Goal: Use online tool/utility: Utilize a website feature to perform a specific function

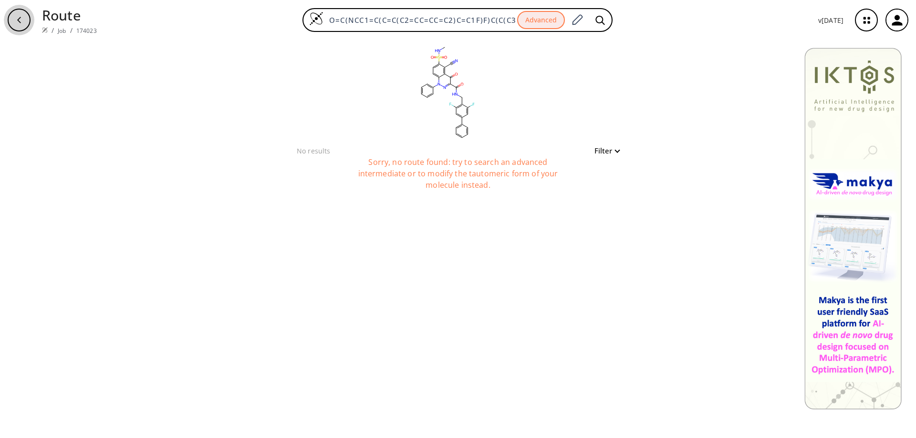
click at [21, 18] on icon "button" at bounding box center [19, 20] width 8 height 8
click at [21, 20] on icon "button" at bounding box center [19, 20] width 8 height 8
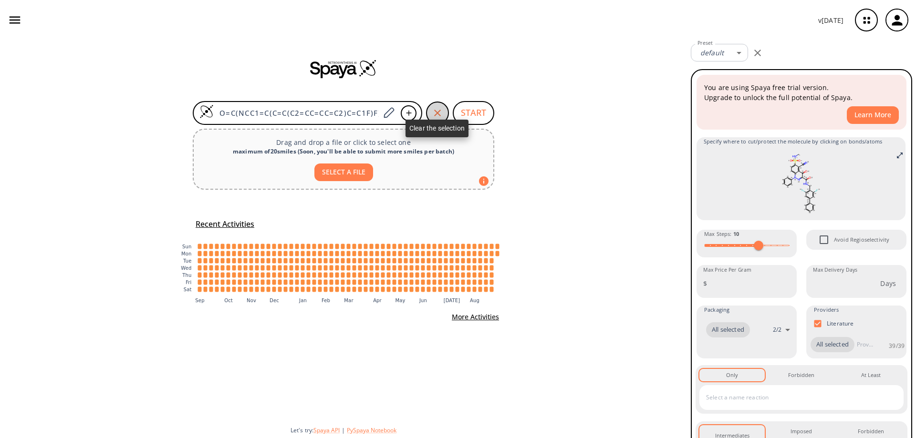
drag, startPoint x: 435, startPoint y: 113, endPoint x: 376, endPoint y: 111, distance: 59.2
click at [434, 113] on icon "button" at bounding box center [437, 112] width 11 height 11
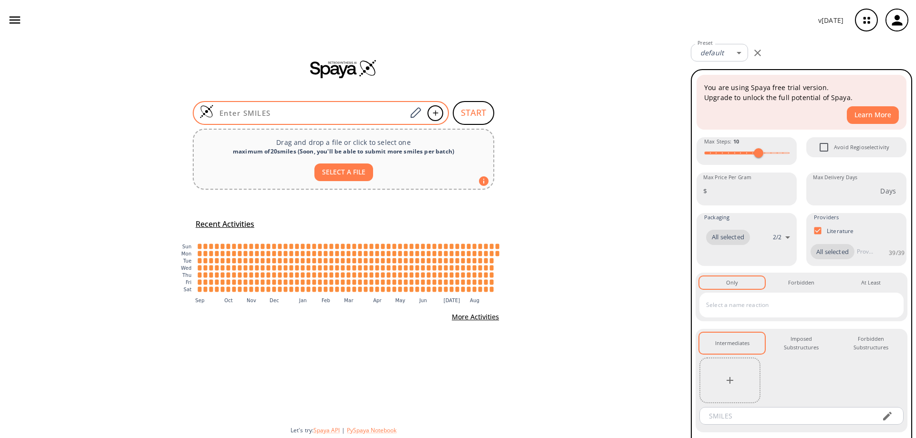
click at [291, 111] on input at bounding box center [310, 113] width 193 height 10
paste input "O=C(OC)C(C(C1=C2C=CC(N)=C1C#N)=O)=NN2C3=CC=CC=C3"
type input "O=C(OC)C(C(C1=C2C=CC(N)=C1C#N)=O)=NN2C3=CC=CC=C3"
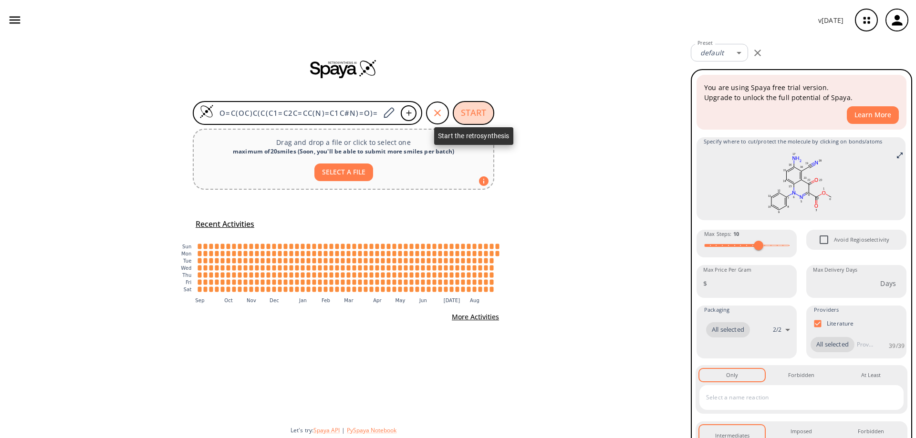
click at [472, 113] on button "START" at bounding box center [474, 113] width 42 height 24
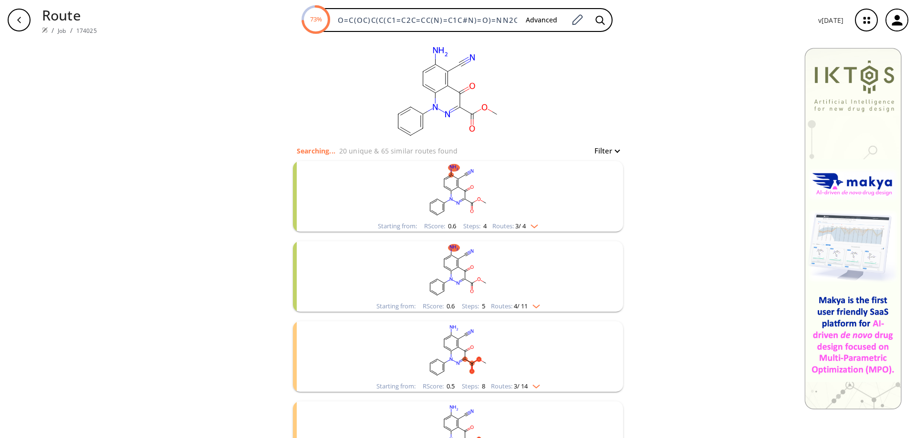
click at [460, 185] on rect "clusters" at bounding box center [458, 191] width 248 height 60
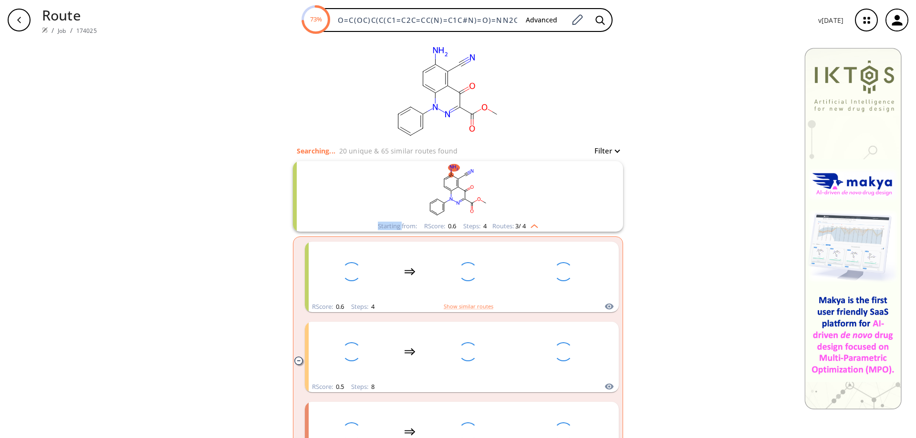
click at [460, 185] on rect "clusters" at bounding box center [458, 191] width 248 height 60
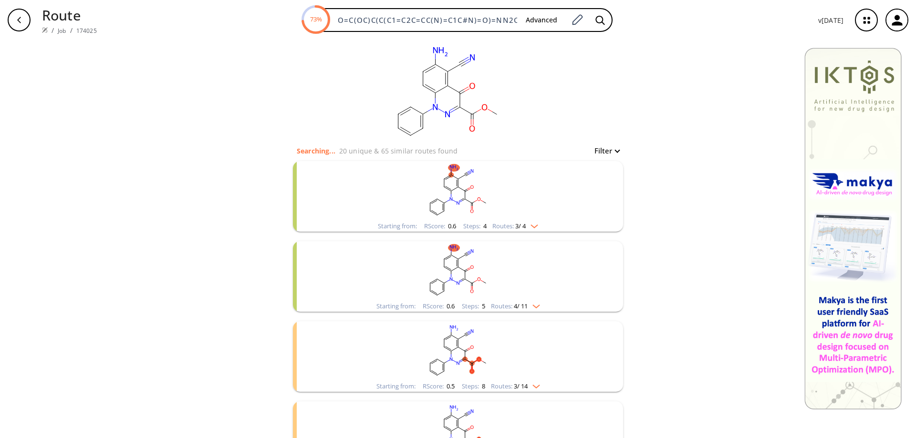
click at [465, 195] on rect "clusters" at bounding box center [458, 191] width 248 height 60
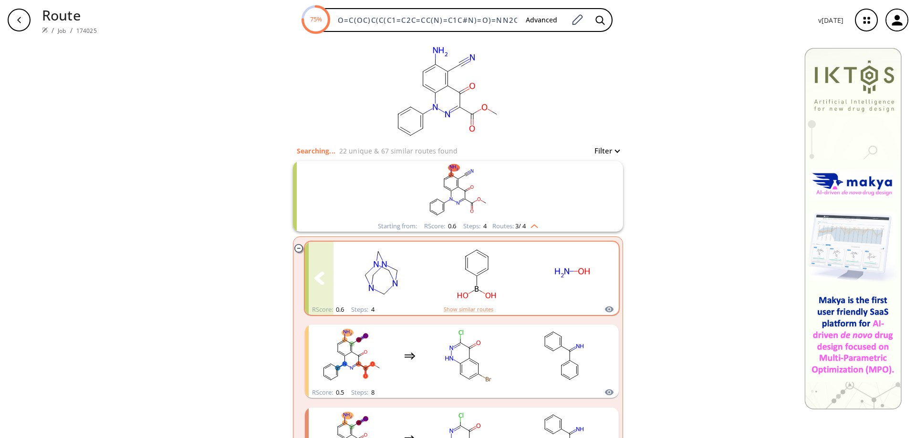
click at [520, 276] on div "clusters" at bounding box center [323, 273] width 584 height 62
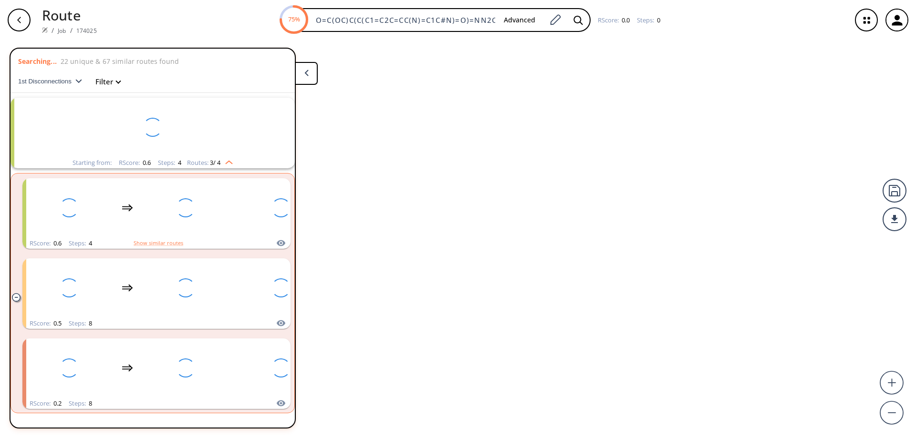
scroll to position [22, 0]
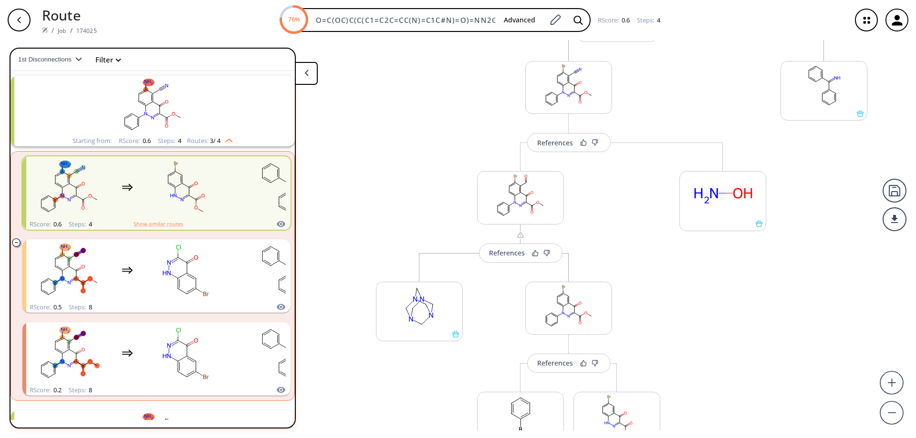
drag, startPoint x: 561, startPoint y: 217, endPoint x: 463, endPoint y: 88, distance: 161.4
click at [465, 92] on div "References More routes from here References More routes from here References Mo…" at bounding box center [458, 235] width 916 height 391
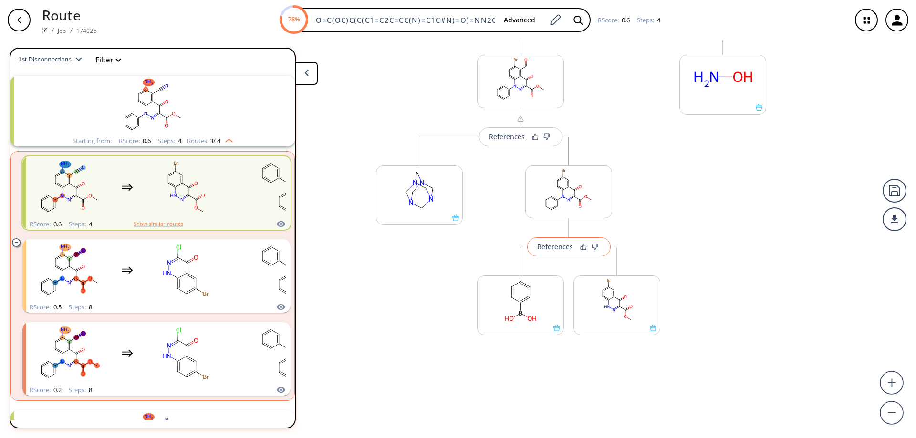
click at [555, 247] on div "References" at bounding box center [555, 247] width 36 height 6
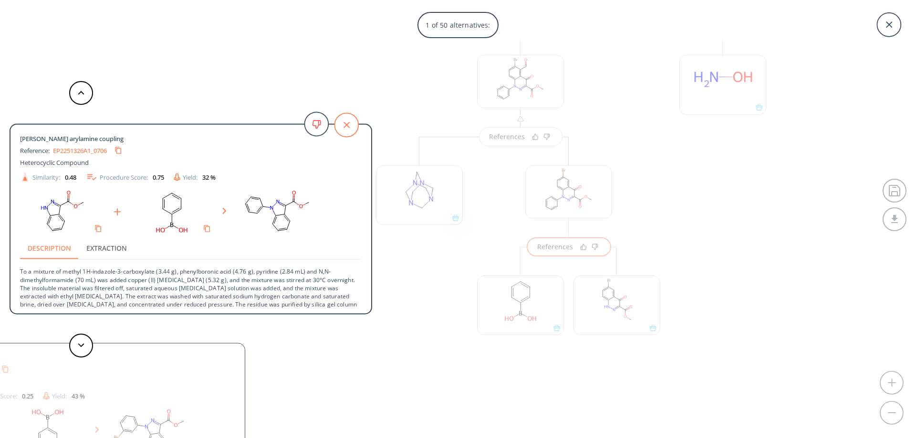
click at [344, 121] on icon at bounding box center [346, 125] width 24 height 24
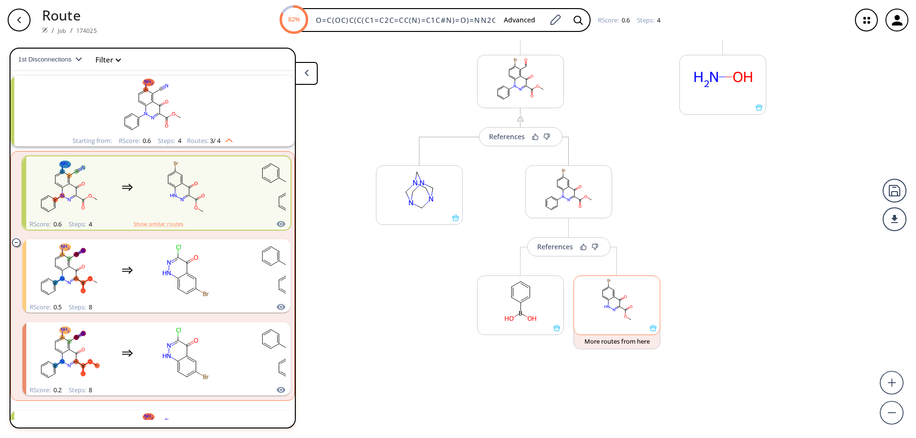
click at [650, 332] on div at bounding box center [616, 306] width 87 height 60
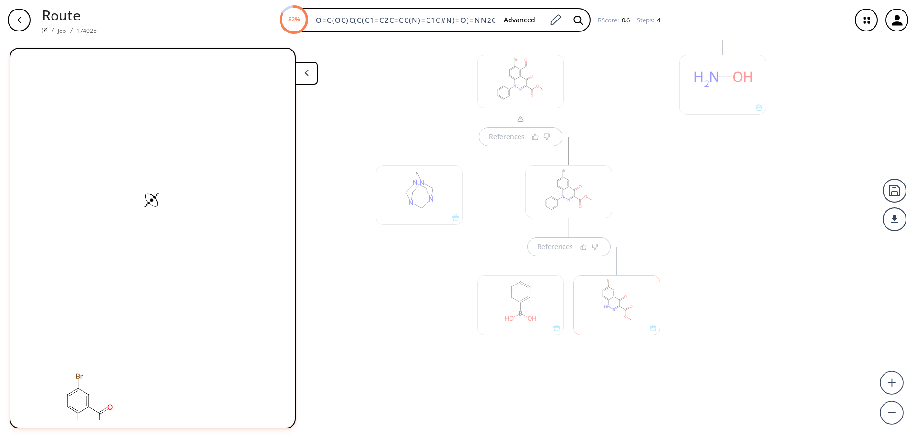
scroll to position [0, 0]
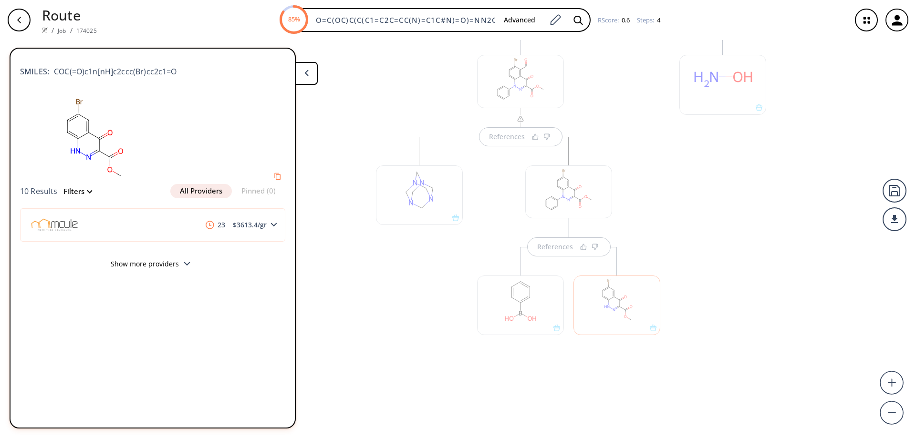
click at [311, 74] on button at bounding box center [306, 73] width 23 height 23
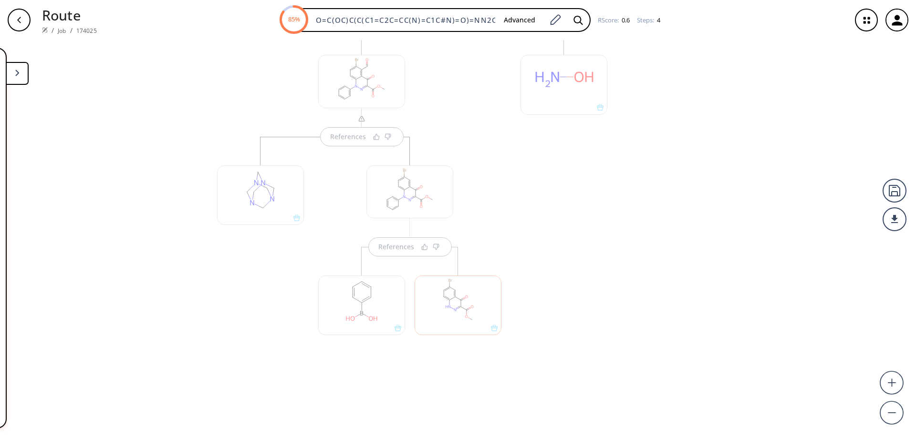
click at [618, 261] on div at bounding box center [665, 164] width 96 height 496
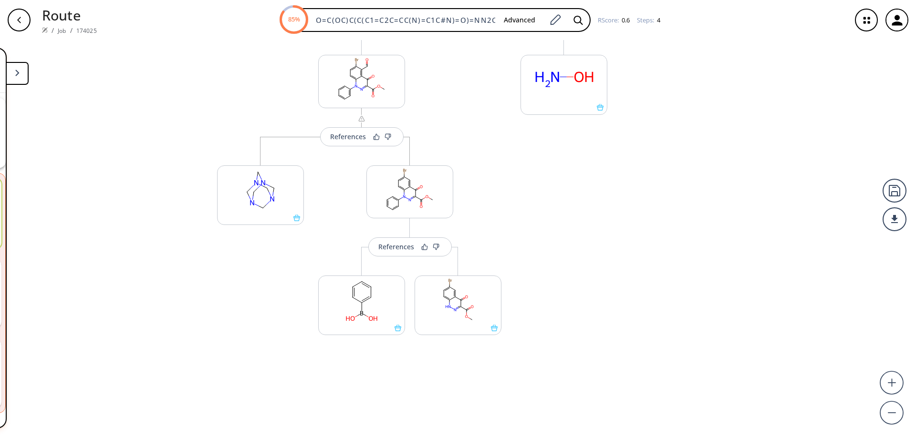
scroll to position [22, 0]
click at [19, 76] on button at bounding box center [17, 73] width 23 height 23
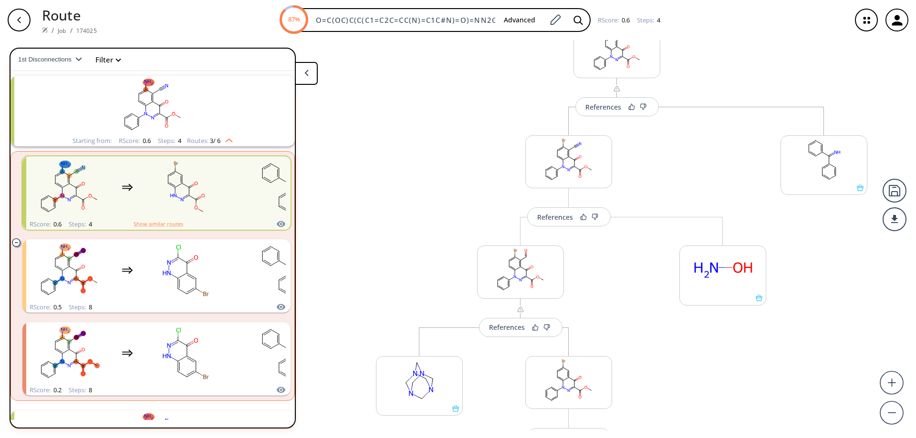
scroll to position [0, 0]
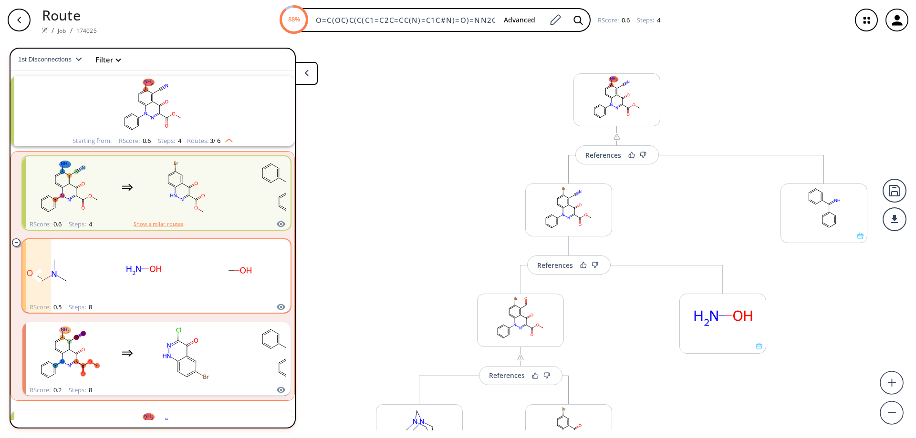
click at [252, 269] on ellipse "clusters" at bounding box center [246, 270] width 16 height 9
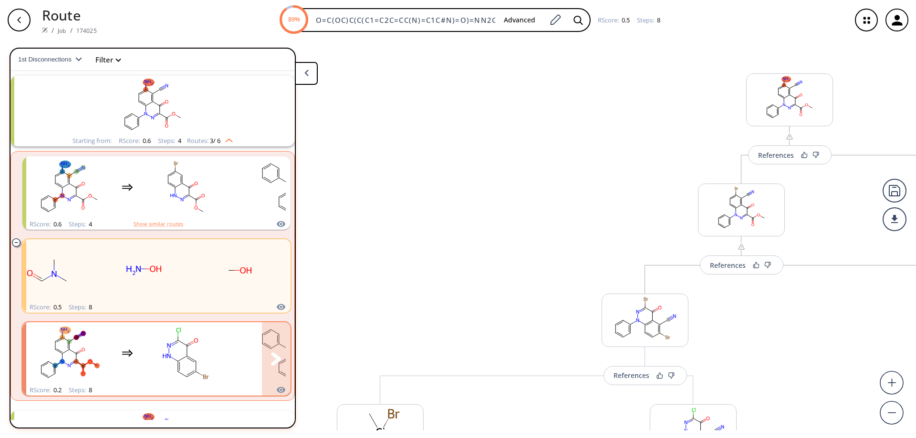
click at [167, 344] on icon "clusters" at bounding box center [168, 345] width 3 height 4
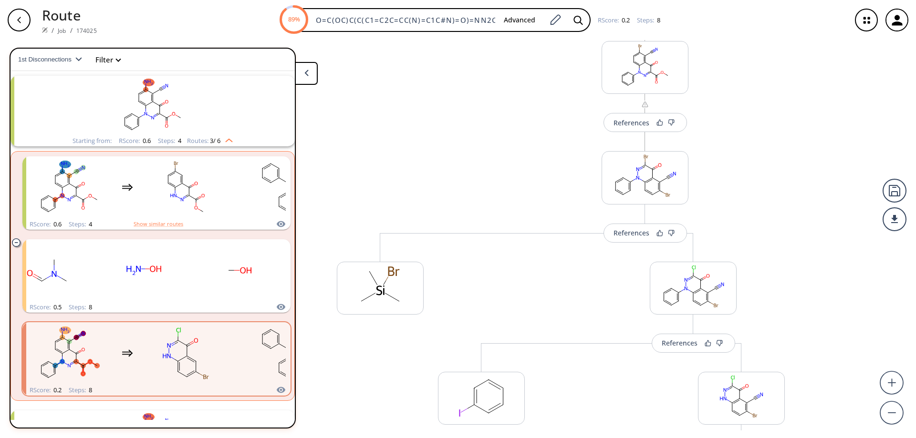
drag, startPoint x: 717, startPoint y: 214, endPoint x: 533, endPoint y: 72, distance: 232.9
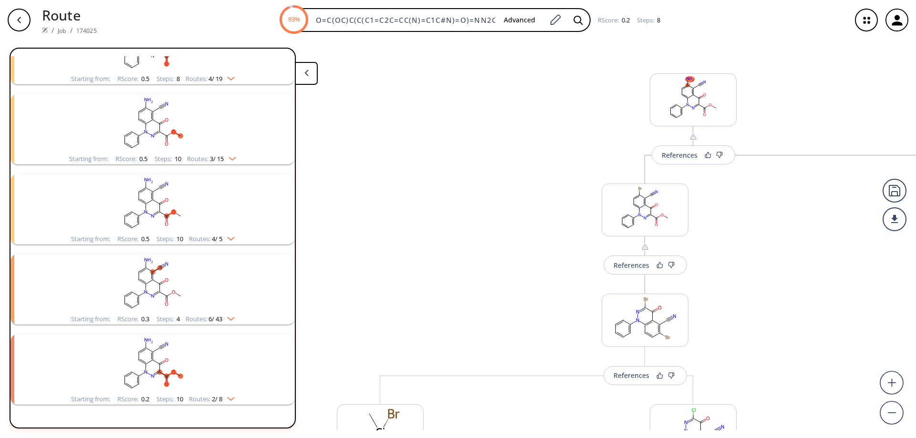
scroll to position [543, 0]
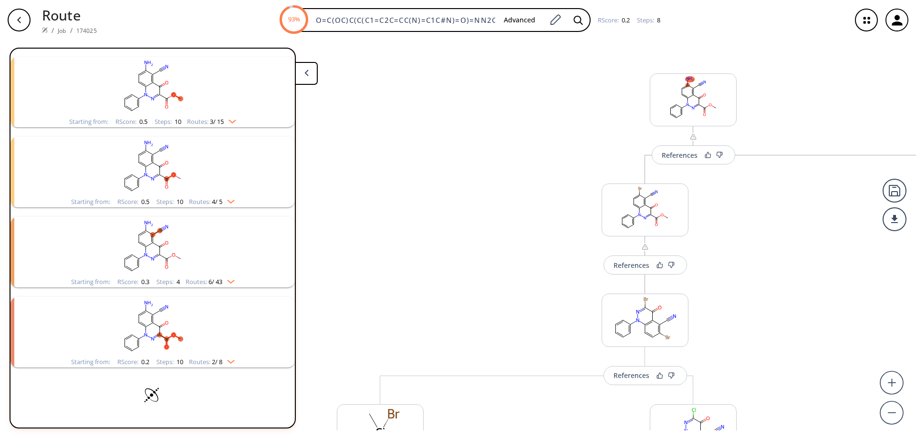
click at [154, 323] on icon "clusters" at bounding box center [156, 325] width 7 height 4
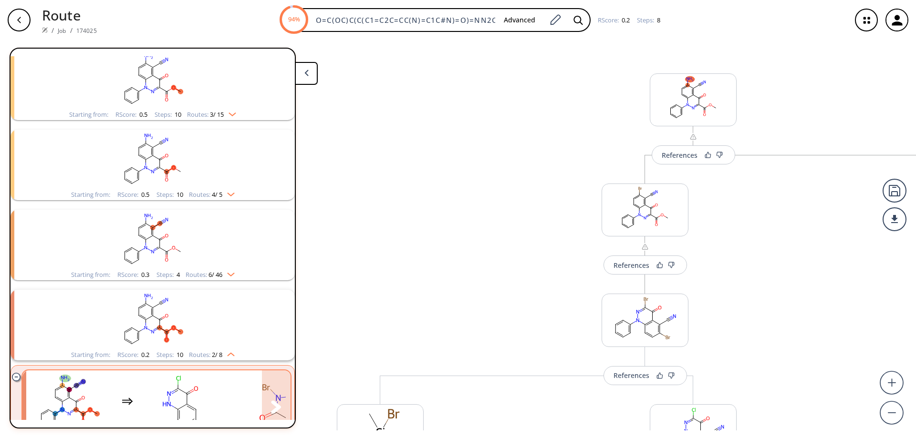
click at [246, 387] on rect "clusters" at bounding box center [281, 402] width 86 height 60
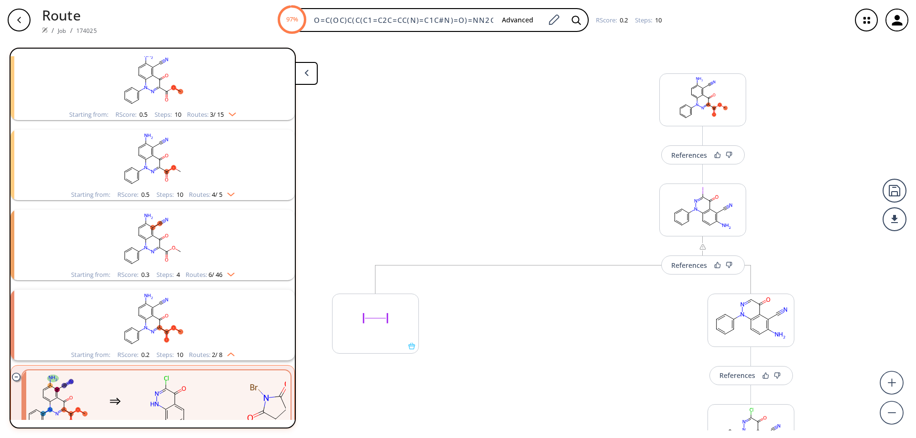
click at [23, 24] on div "button" at bounding box center [19, 20] width 23 height 23
click at [20, 19] on icon "button" at bounding box center [19, 20] width 4 height 6
click at [19, 19] on icon "button" at bounding box center [19, 20] width 4 height 6
click at [303, 69] on button at bounding box center [306, 73] width 23 height 23
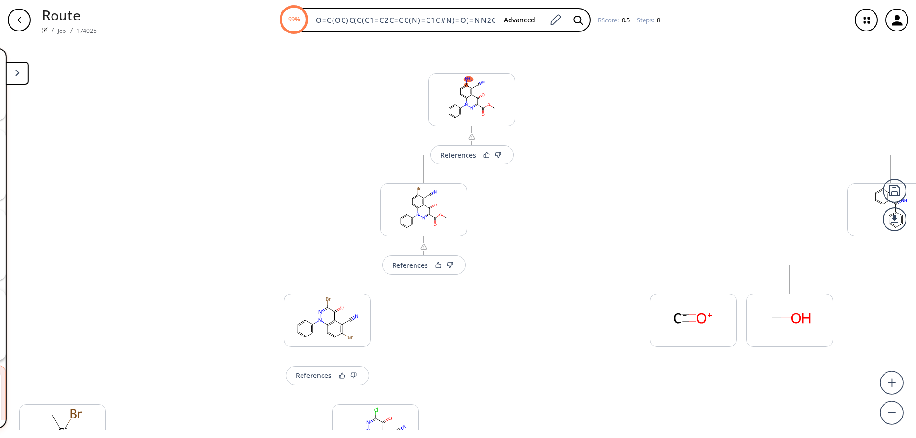
click at [24, 16] on div "button" at bounding box center [19, 20] width 23 height 23
click at [17, 17] on icon "button" at bounding box center [19, 20] width 8 height 8
click at [19, 77] on button at bounding box center [17, 73] width 23 height 23
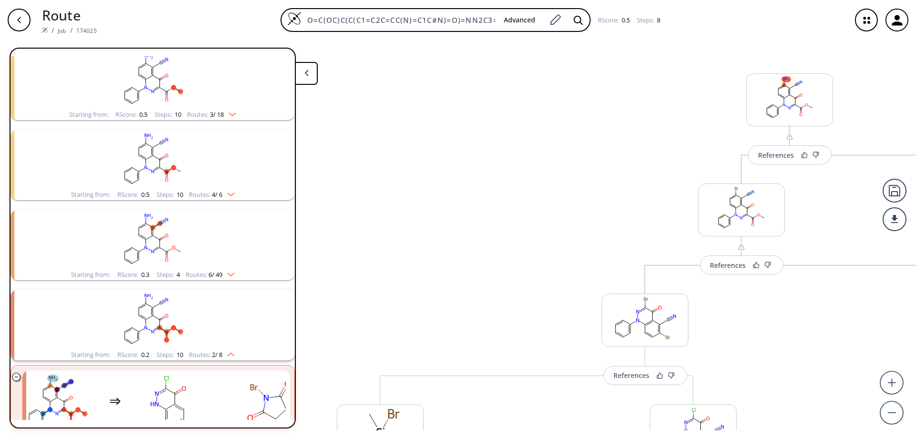
click at [22, 19] on icon "button" at bounding box center [19, 20] width 8 height 8
click at [20, 19] on icon "button" at bounding box center [19, 20] width 4 height 6
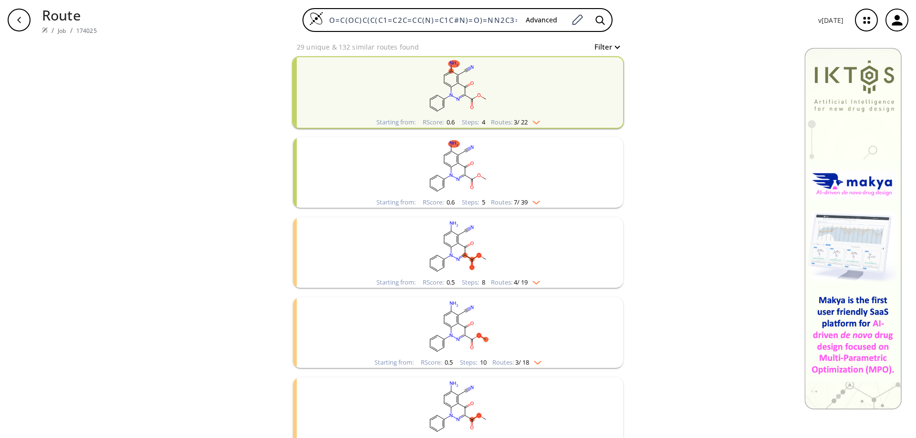
scroll to position [279, 0]
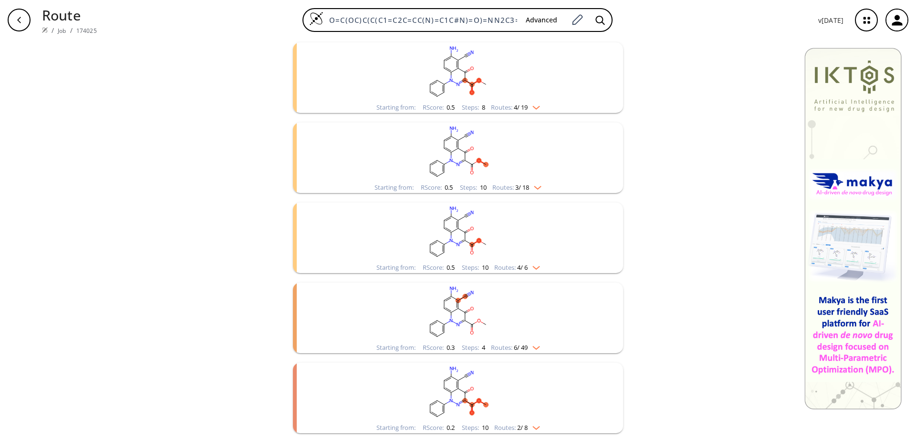
click at [444, 303] on rect "clusters" at bounding box center [458, 313] width 248 height 60
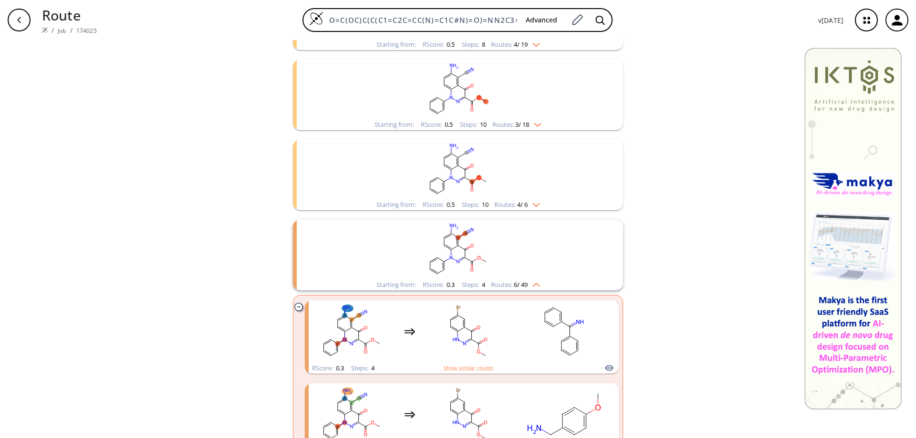
scroll to position [470, 0]
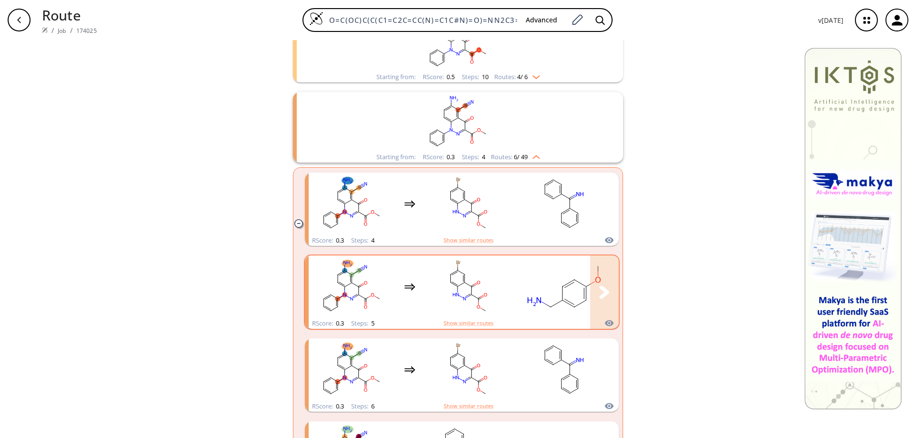
click at [463, 281] on rect "clusters" at bounding box center [468, 287] width 86 height 60
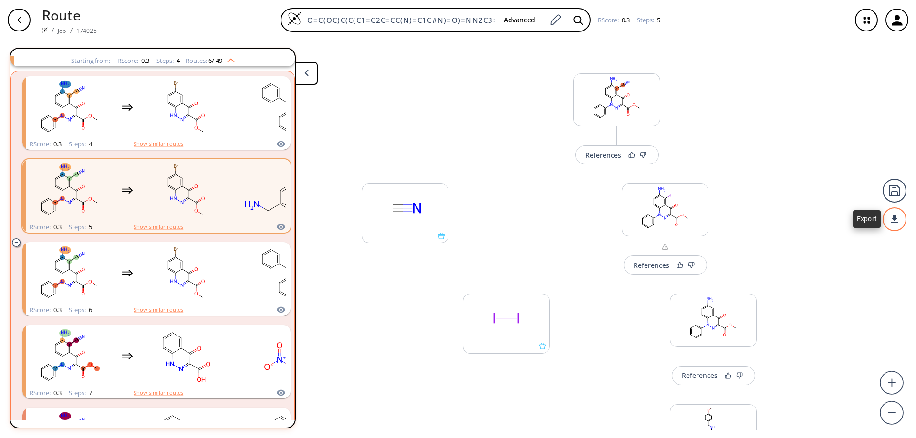
click at [894, 222] on div at bounding box center [895, 220] width 24 height 24
click at [857, 217] on li "PDF" at bounding box center [859, 216] width 48 height 16
click at [16, 14] on div "button" at bounding box center [19, 20] width 23 height 23
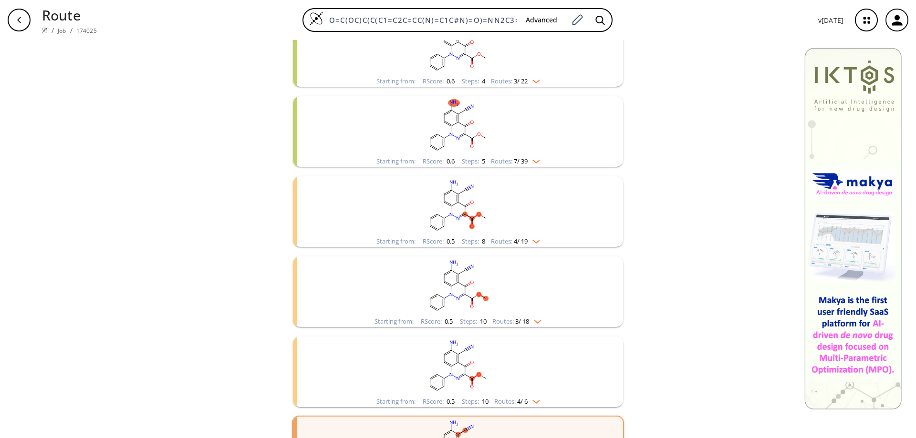
scroll to position [279, 0]
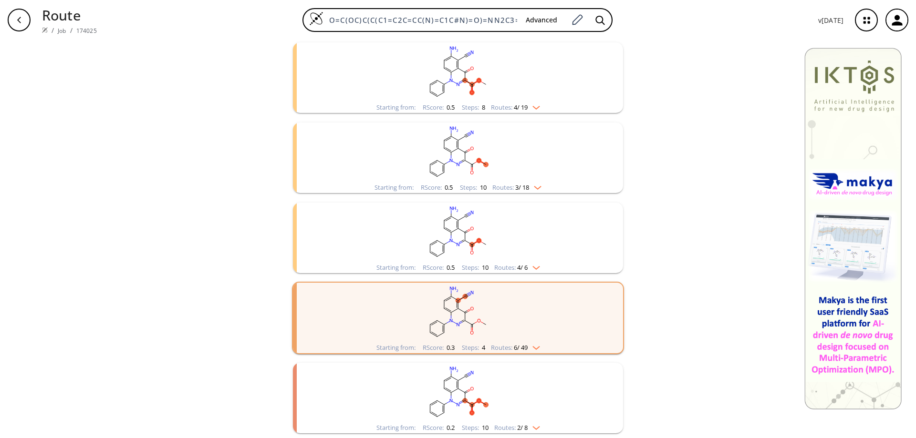
click at [455, 395] on rect "clusters" at bounding box center [458, 393] width 248 height 60
click at [458, 388] on rect "clusters" at bounding box center [458, 393] width 248 height 60
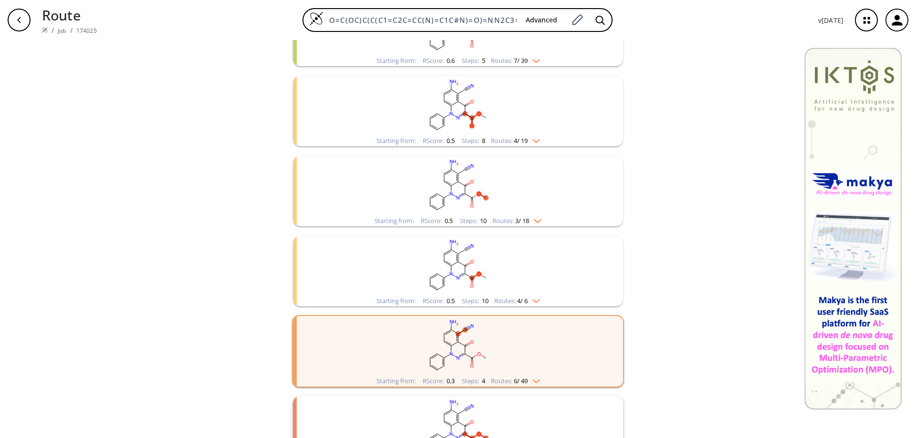
scroll to position [260, 0]
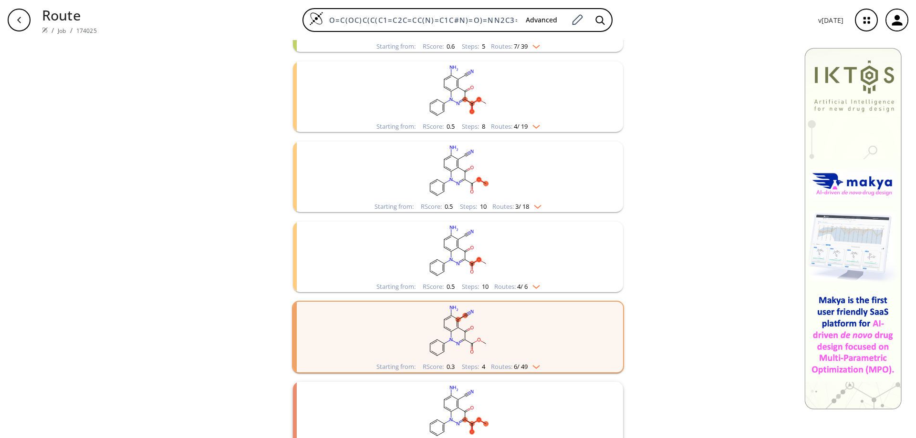
click at [456, 261] on ellipse "clusters" at bounding box center [458, 263] width 5 height 5
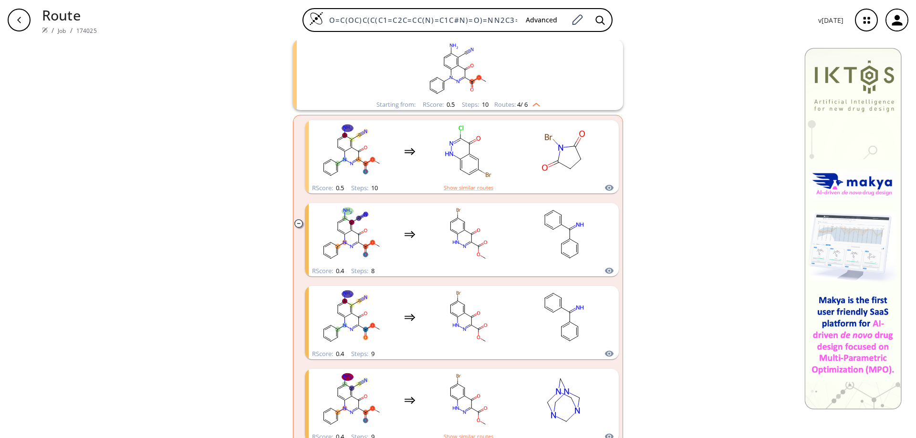
scroll to position [451, 0]
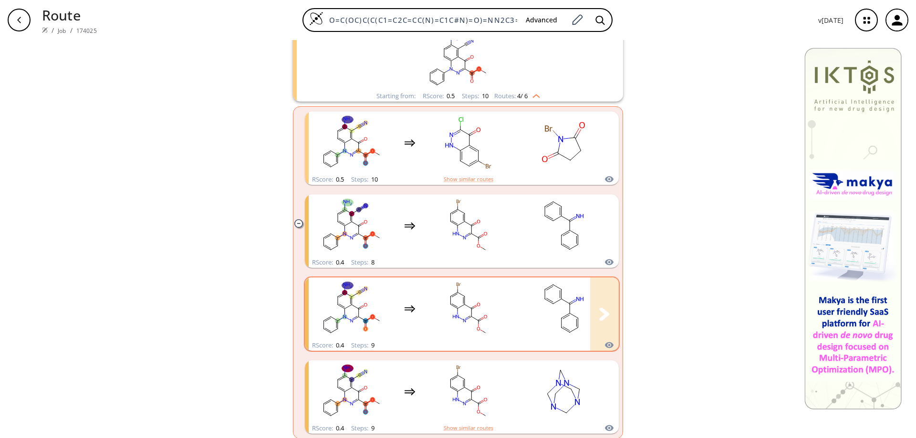
click at [459, 308] on rect "clusters" at bounding box center [468, 309] width 86 height 60
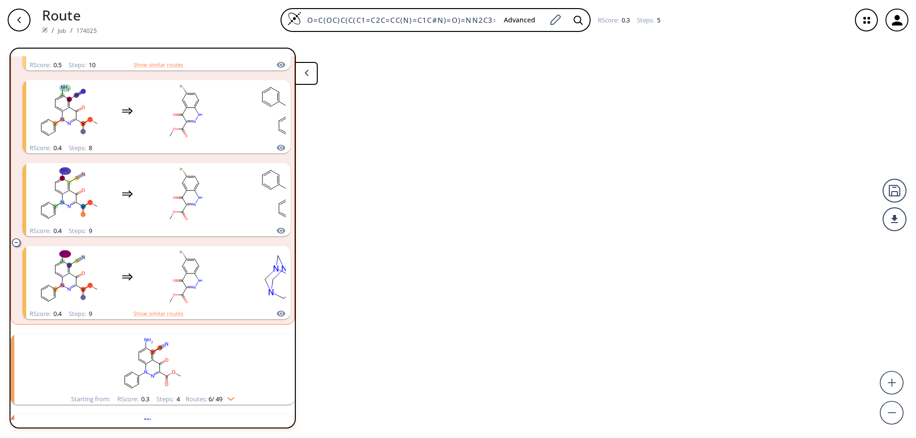
scroll to position [503, 0]
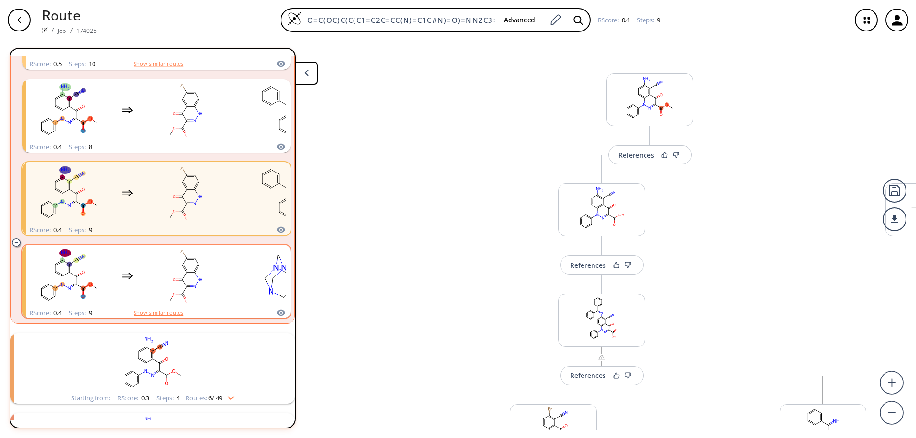
click at [163, 315] on button "Show similar routes" at bounding box center [159, 313] width 50 height 9
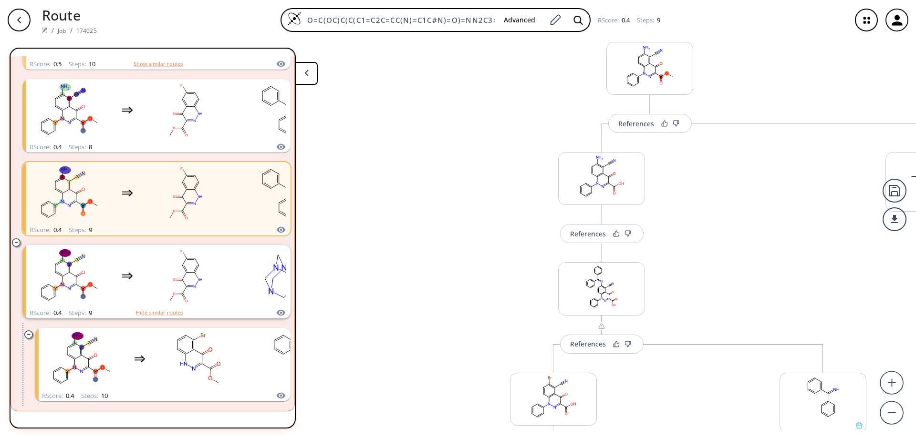
scroll to position [48, 0]
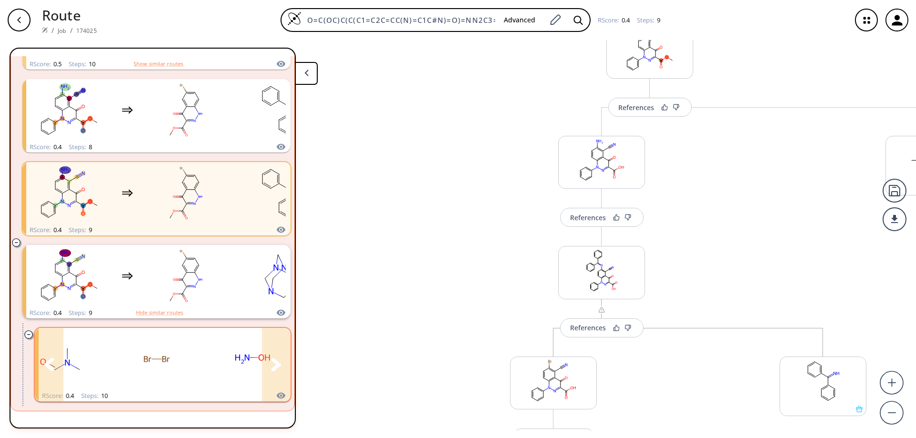
click at [197, 357] on rect "clusters" at bounding box center [157, 360] width 86 height 60
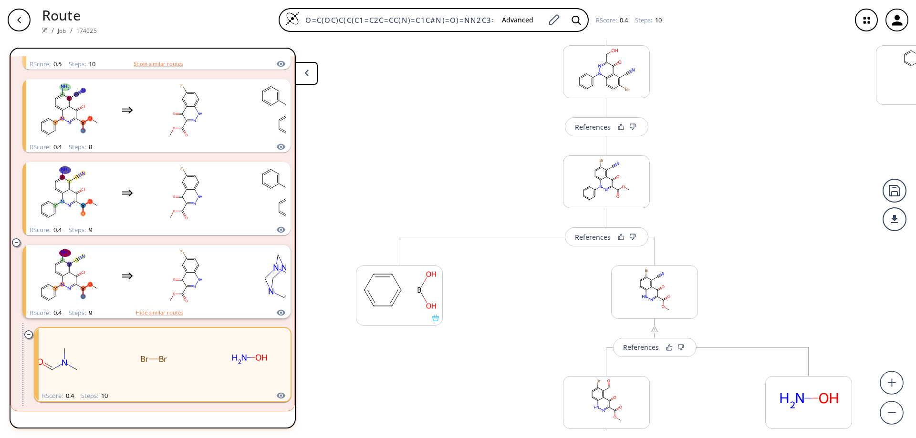
scroll to position [477, 0]
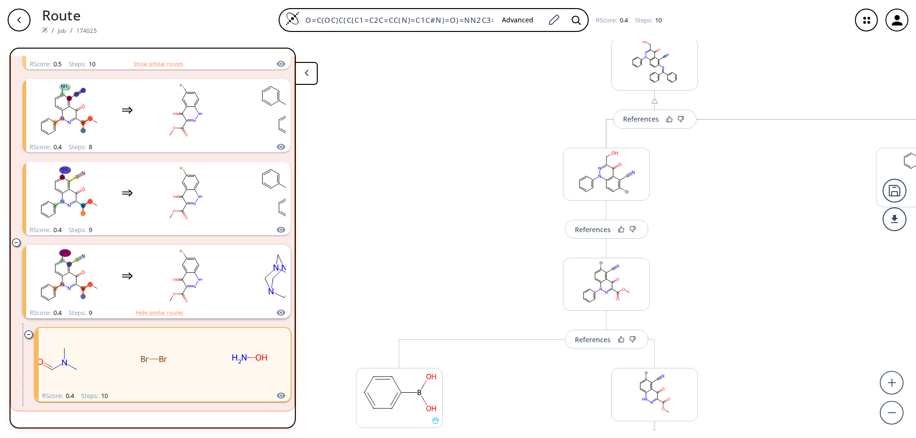
click at [13, 19] on div "button" at bounding box center [19, 20] width 23 height 23
click at [16, 20] on icon "button" at bounding box center [19, 20] width 8 height 8
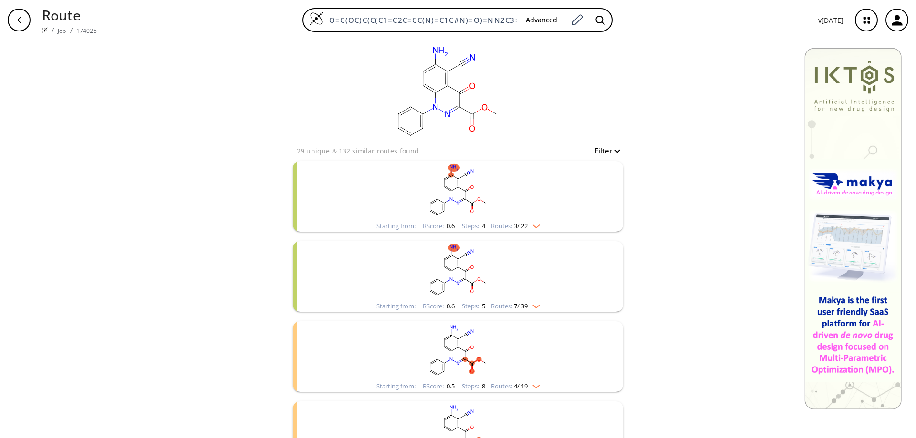
click at [13, 18] on div "button" at bounding box center [19, 20] width 23 height 23
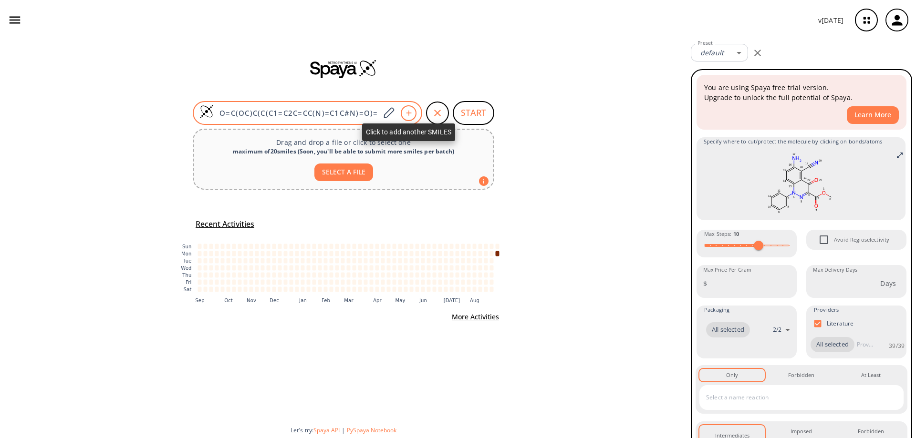
click at [409, 114] on icon at bounding box center [408, 113] width 5 height 5
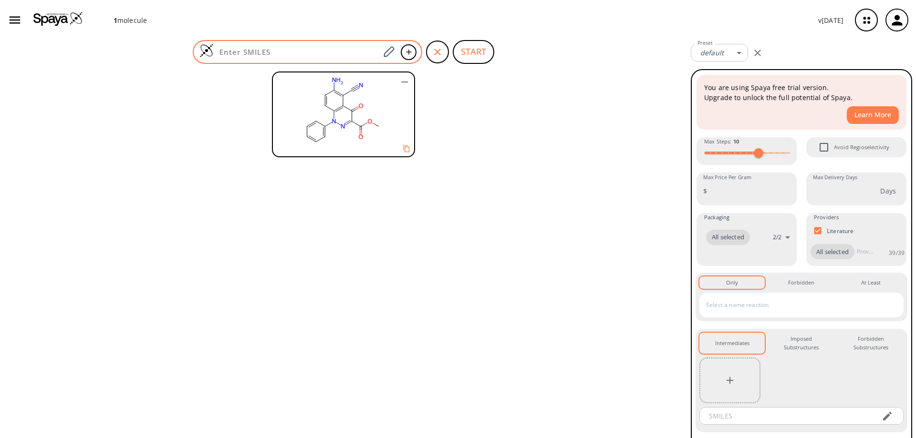
click at [279, 54] on input at bounding box center [297, 52] width 166 height 10
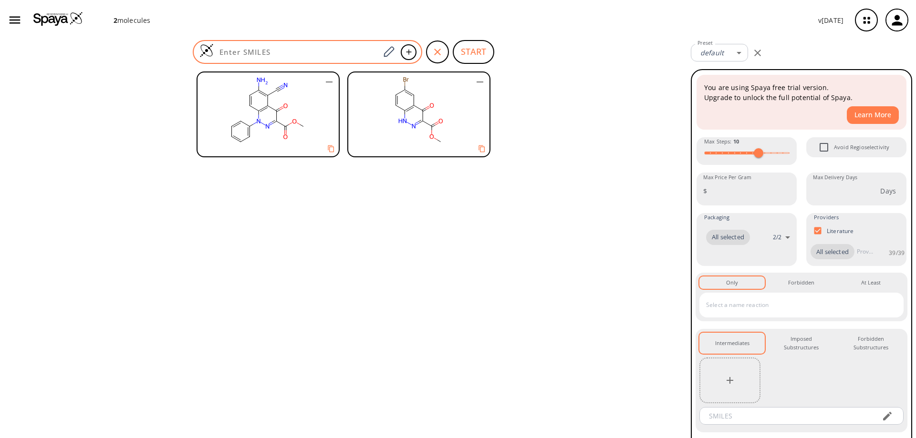
click at [289, 51] on input at bounding box center [297, 52] width 166 height 10
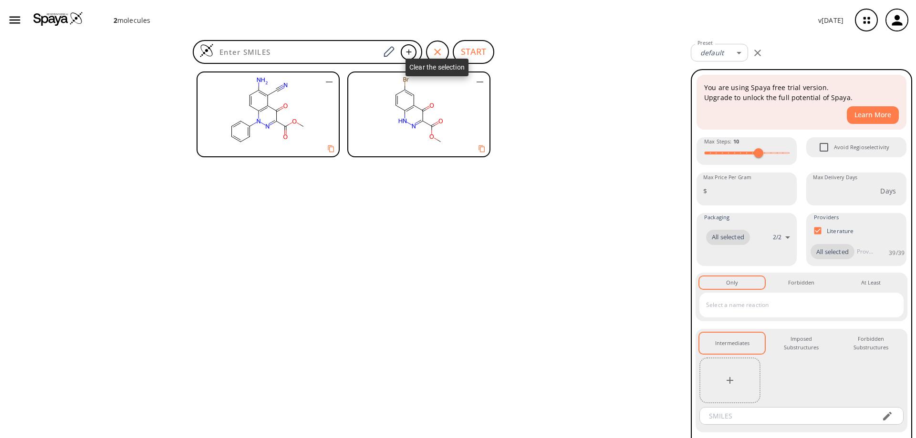
click at [437, 52] on icon "button" at bounding box center [437, 52] width 7 height 7
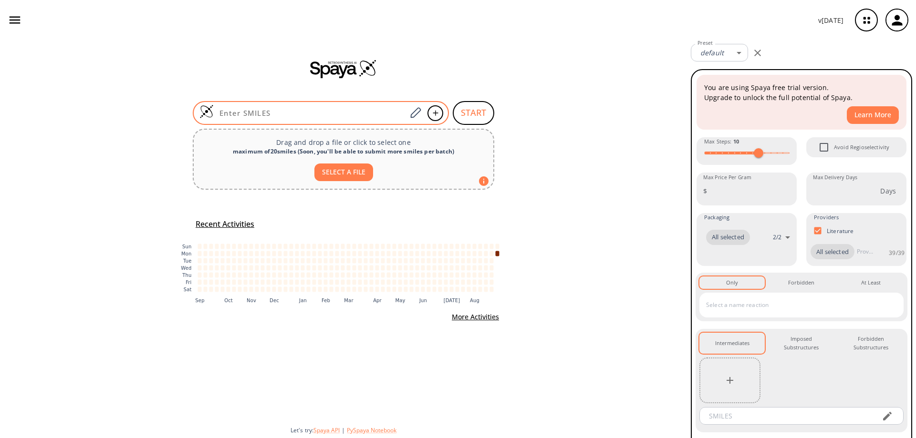
click at [297, 111] on input at bounding box center [310, 113] width 193 height 10
paste input "O=C(OC)C1=NNC(C=CC(Br)=C2)=C2C1=O"
type input "O=C(OC)C1=NNC(C=CC(Br)=C2)=C2C1=O"
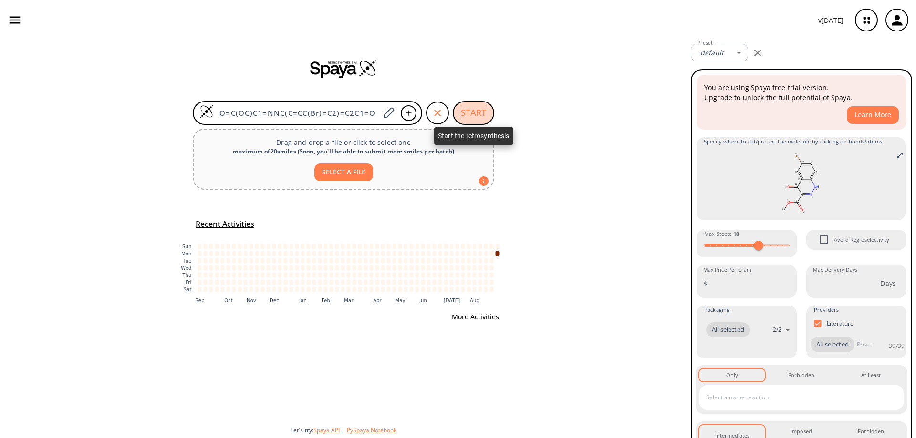
click at [481, 112] on button "START" at bounding box center [474, 113] width 42 height 24
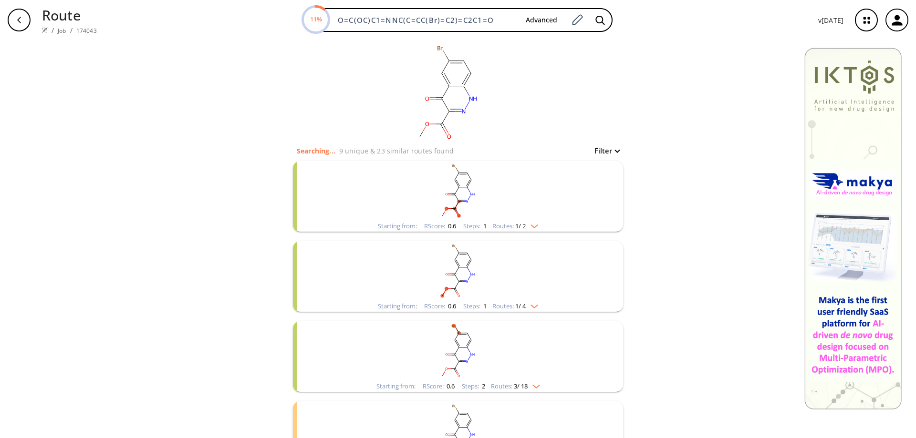
click at [451, 186] on rect "clusters" at bounding box center [458, 191] width 248 height 60
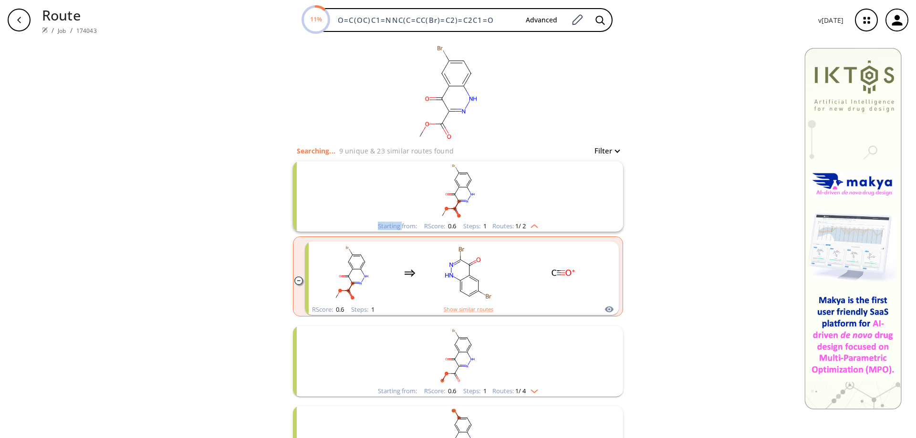
click at [451, 186] on rect "clusters" at bounding box center [458, 191] width 248 height 60
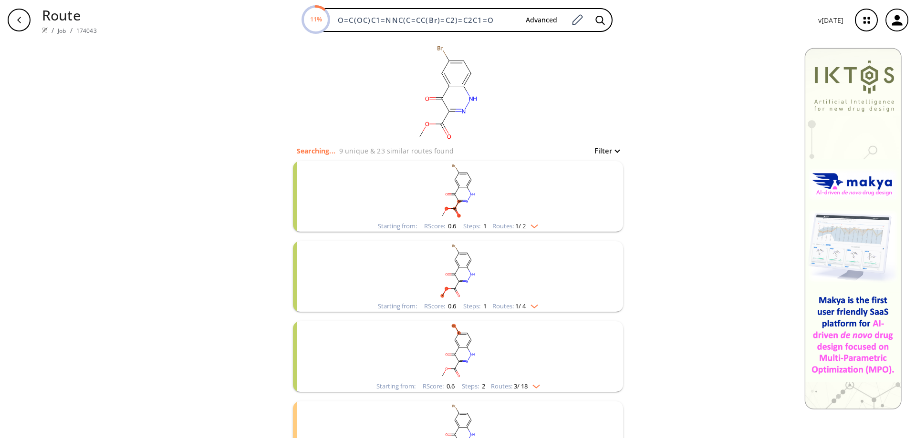
click at [451, 186] on rect "clusters" at bounding box center [458, 191] width 248 height 60
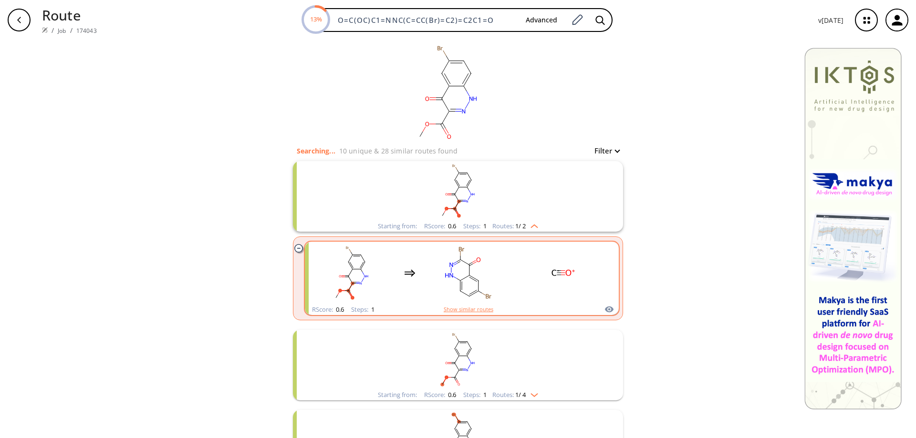
click at [457, 312] on button "Show similar routes" at bounding box center [469, 309] width 50 height 9
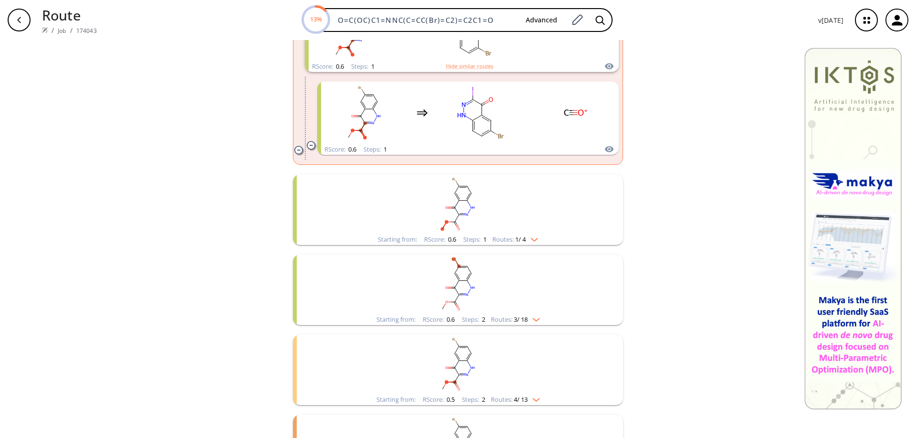
scroll to position [286, 0]
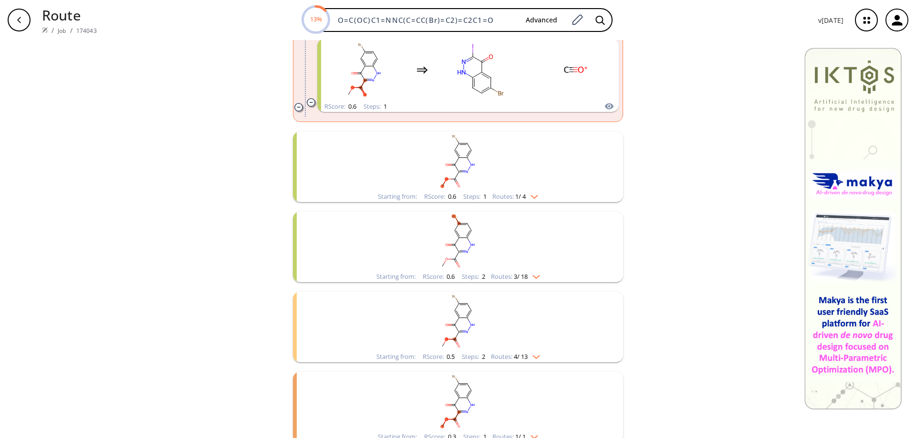
click at [451, 160] on rect "clusters" at bounding box center [458, 162] width 248 height 60
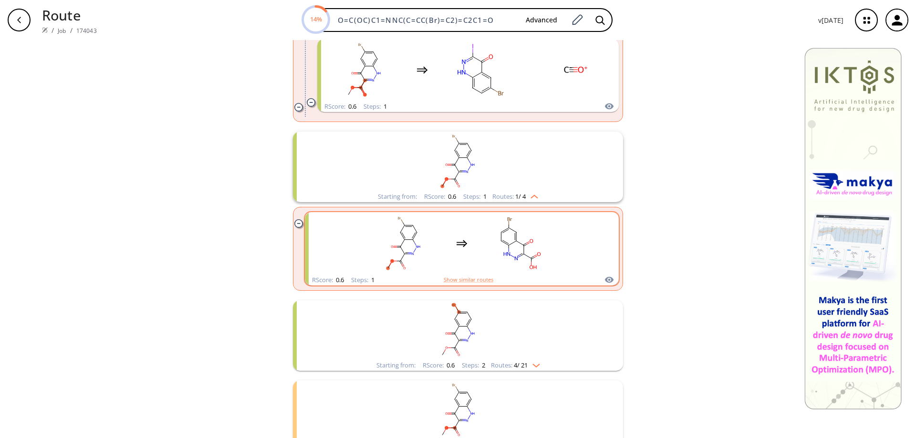
click at [508, 247] on rect "clusters" at bounding box center [520, 244] width 86 height 60
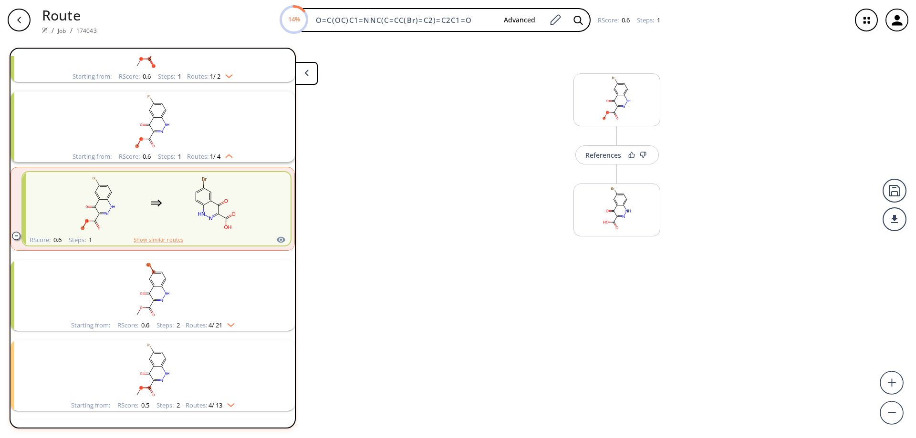
scroll to position [102, 0]
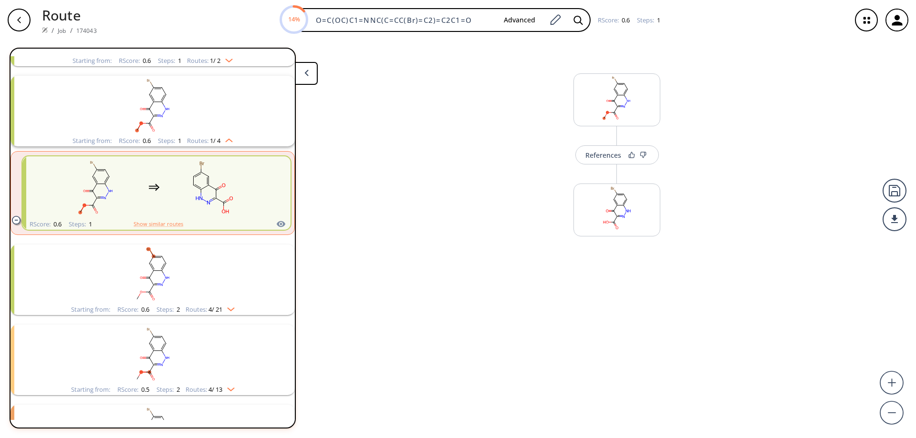
click at [162, 273] on icon "clusters" at bounding box center [162, 272] width 1 height 3
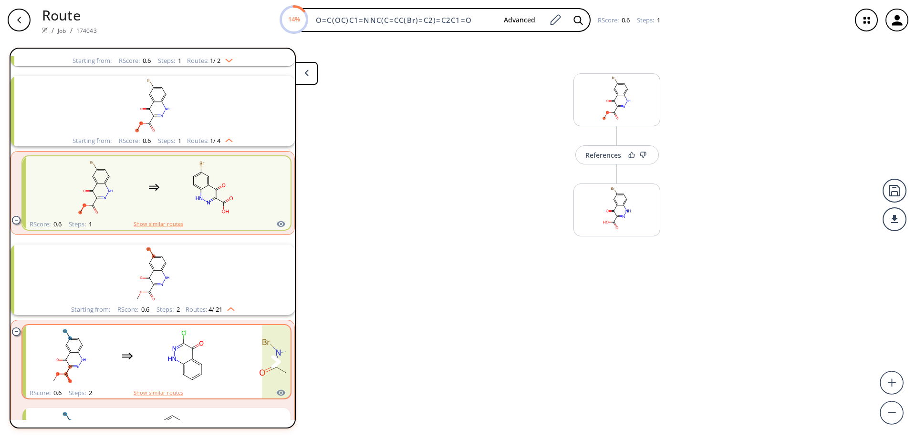
click at [197, 359] on rect "clusters" at bounding box center [186, 357] width 86 height 60
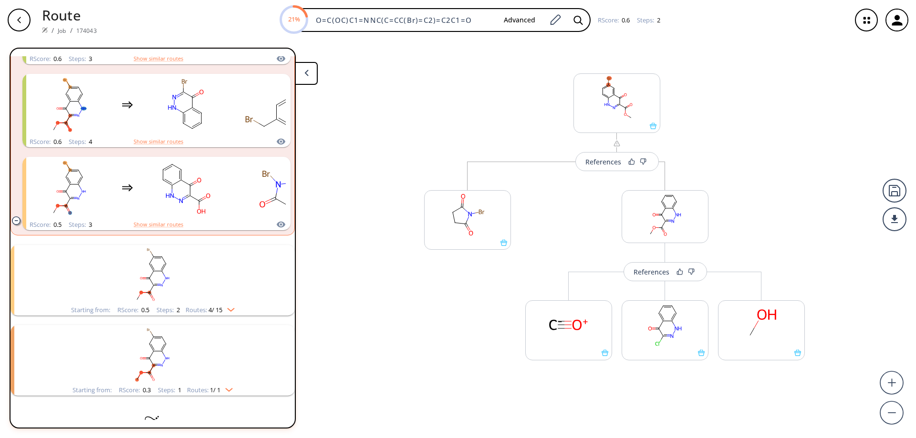
scroll to position [765, 0]
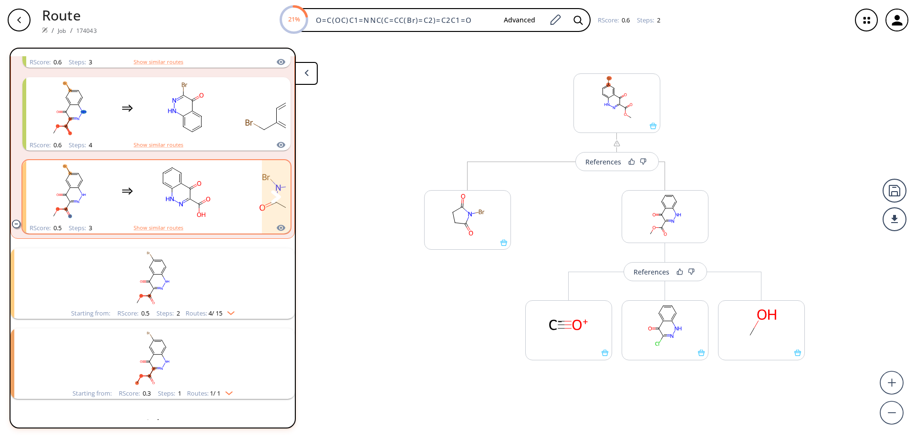
click at [190, 191] on icon "clusters" at bounding box center [190, 193] width 0 height 10
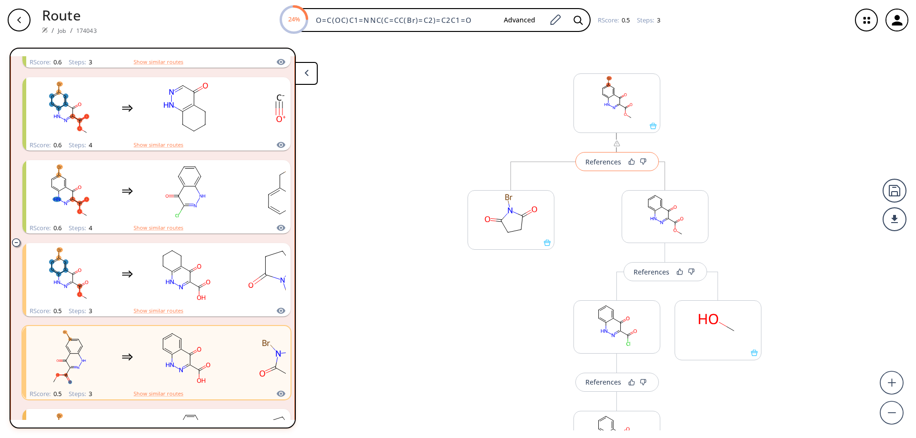
click at [601, 163] on div "References" at bounding box center [603, 162] width 36 height 6
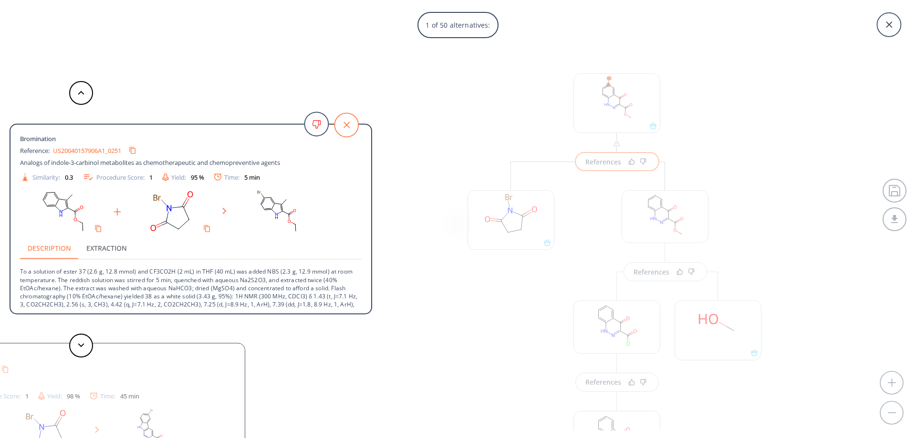
click at [354, 124] on icon at bounding box center [346, 125] width 24 height 24
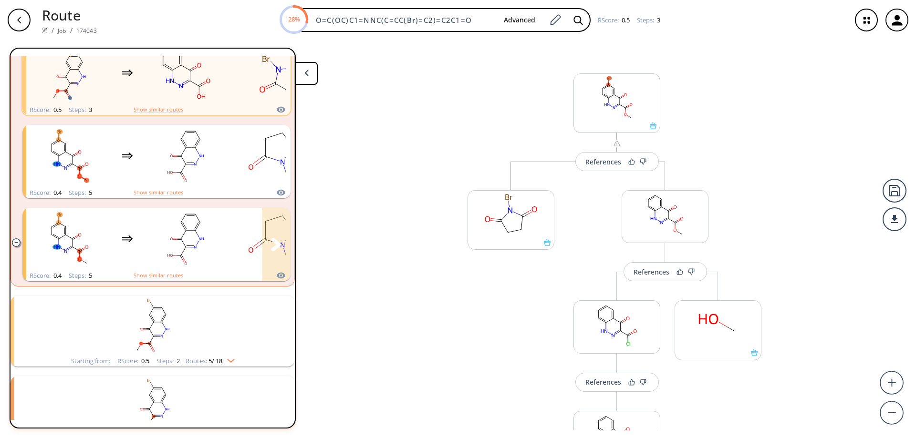
scroll to position [1129, 0]
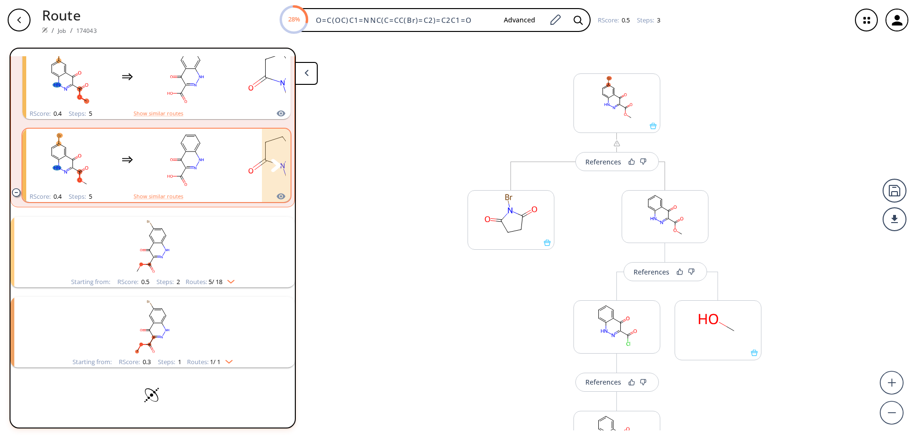
click at [84, 150] on rect "clusters" at bounding box center [69, 160] width 86 height 60
